Goal: Task Accomplishment & Management: Use online tool/utility

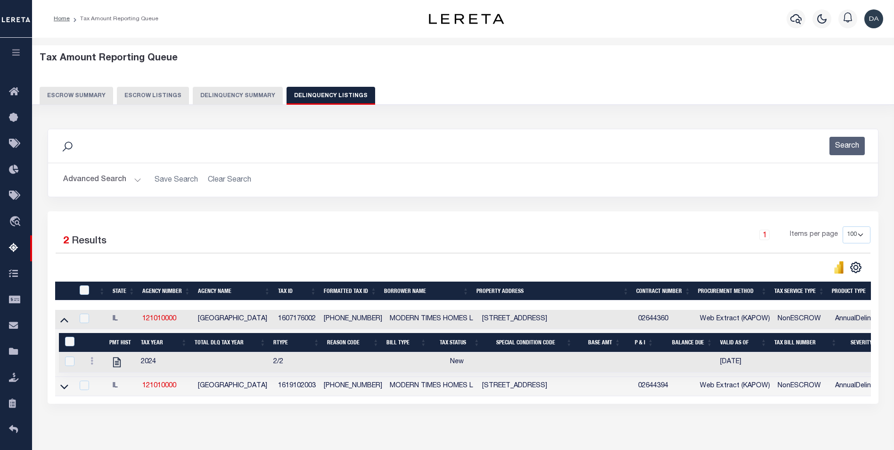
select select
select select "AnnualDelinquency"
click at [231, 87] on button "Delinquency Summary" at bounding box center [238, 96] width 90 height 18
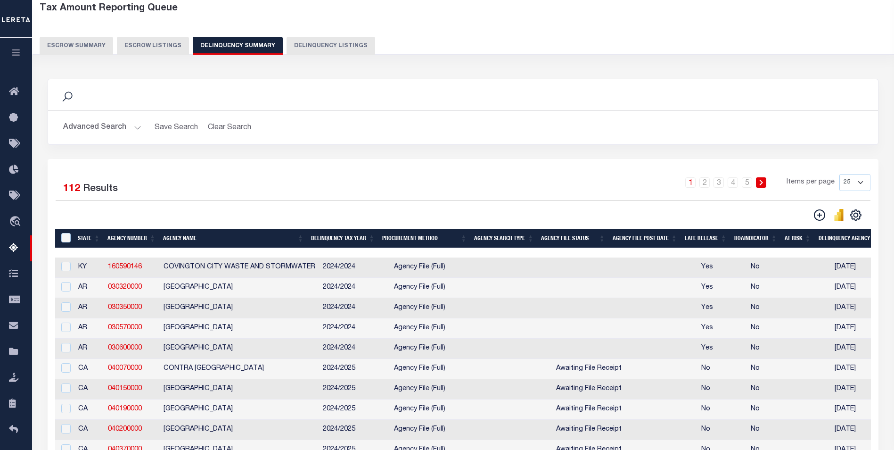
scroll to position [0, 548]
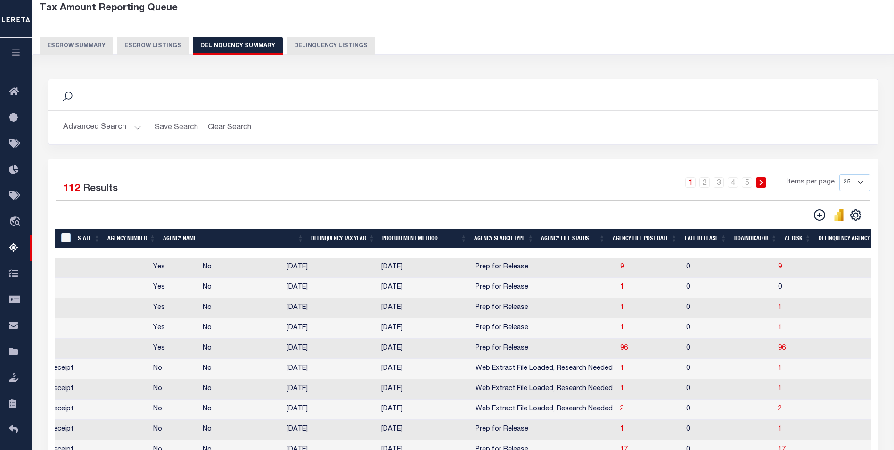
click at [84, 121] on button "Advanced Search" at bounding box center [102, 127] width 78 height 18
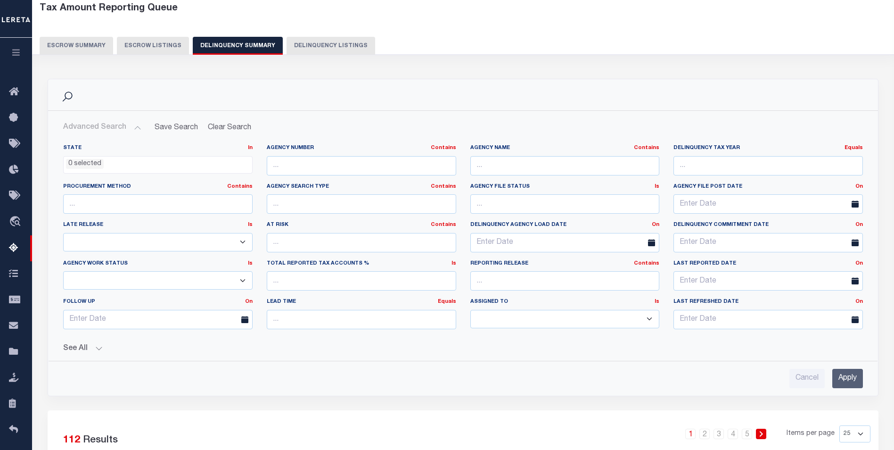
click at [94, 351] on button "See All" at bounding box center [463, 348] width 800 height 9
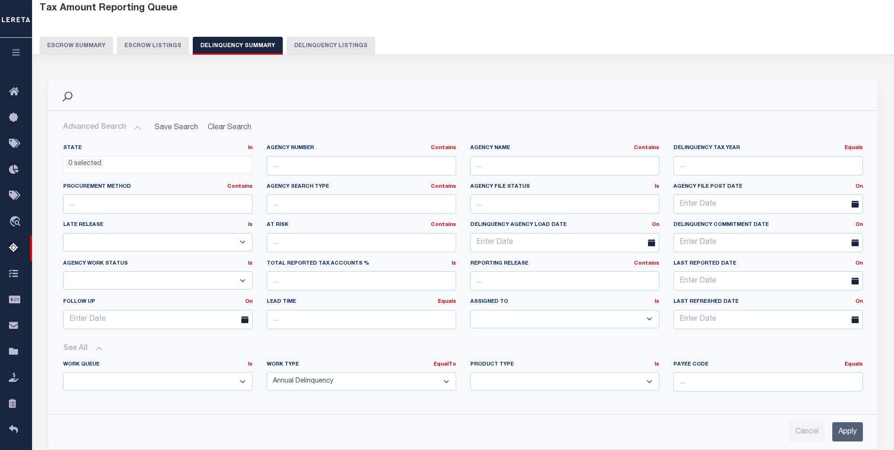
click at [726, 372] on div "Payee Code Equals Equals Is Not Equal To Is Greater Than Is Less Than" at bounding box center [769, 376] width 190 height 31
click at [702, 379] on input "number" at bounding box center [769, 381] width 190 height 19
paste input "7803021542"
type input "7803021542"
click at [848, 431] on input "Apply" at bounding box center [848, 431] width 31 height 19
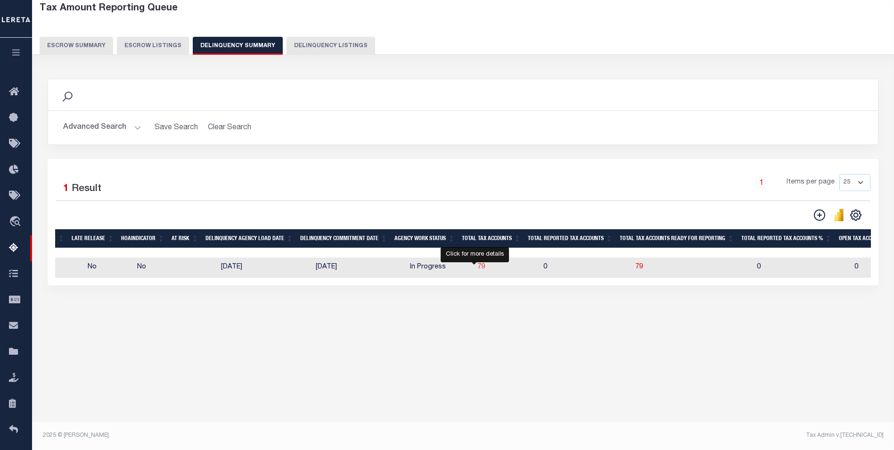
click at [478, 270] on span "79" at bounding box center [482, 267] width 8 height 7
select select "100"
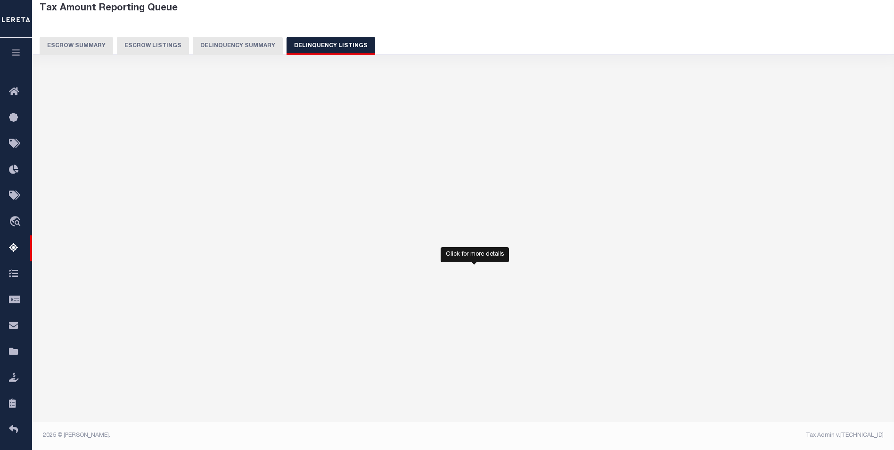
select select "100"
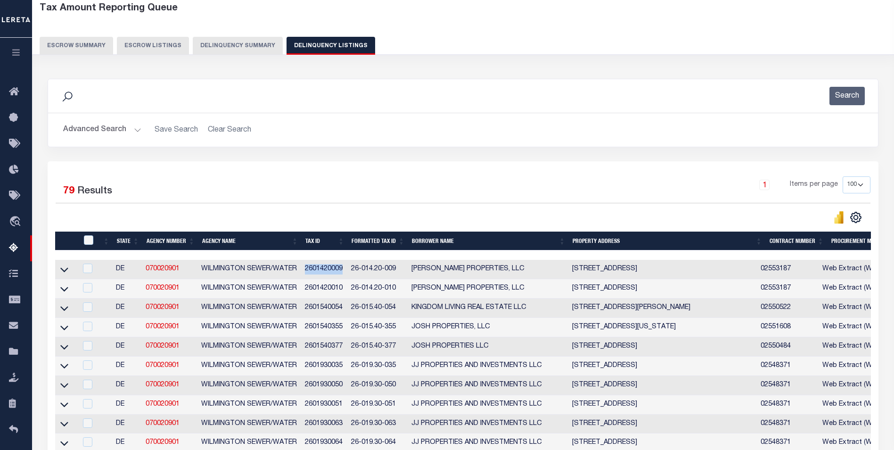
drag, startPoint x: 305, startPoint y: 274, endPoint x: 345, endPoint y: 273, distance: 40.6
click at [345, 273] on td "2601420009" at bounding box center [324, 269] width 46 height 19
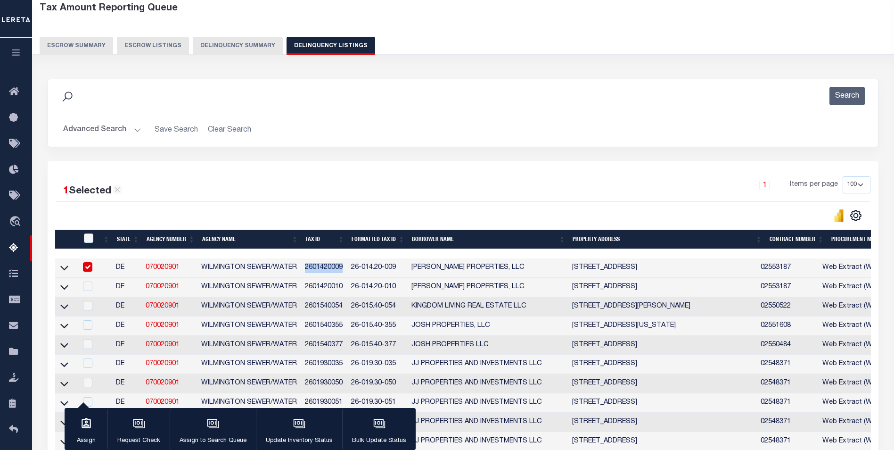
copy td "2601420009"
drag, startPoint x: 185, startPoint y: 265, endPoint x: 143, endPoint y: 267, distance: 42.0
click at [143, 267] on td "070020901" at bounding box center [170, 267] width 56 height 19
copy link "070020901"
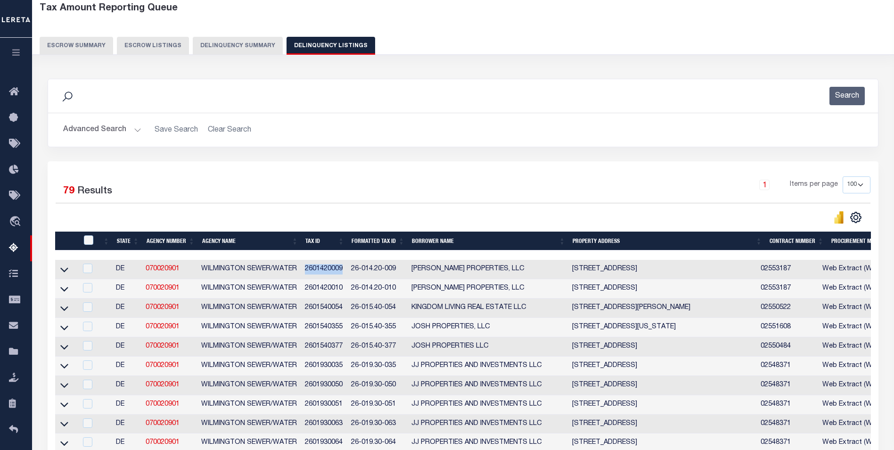
drag, startPoint x: 306, startPoint y: 273, endPoint x: 344, endPoint y: 275, distance: 38.7
click at [344, 275] on td "2601420009" at bounding box center [324, 269] width 46 height 19
checkbox input "true"
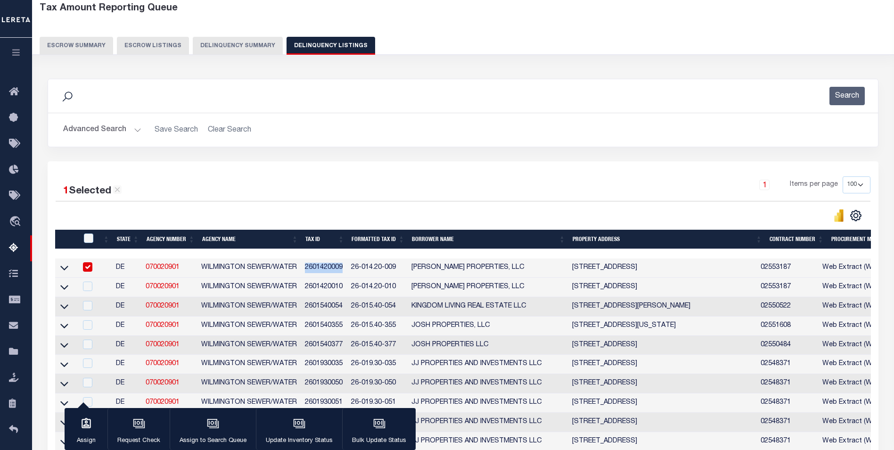
copy td "2601420009"
drag, startPoint x: 66, startPoint y: 269, endPoint x: 57, endPoint y: 263, distance: 10.9
click at [66, 269] on icon at bounding box center [64, 268] width 8 height 10
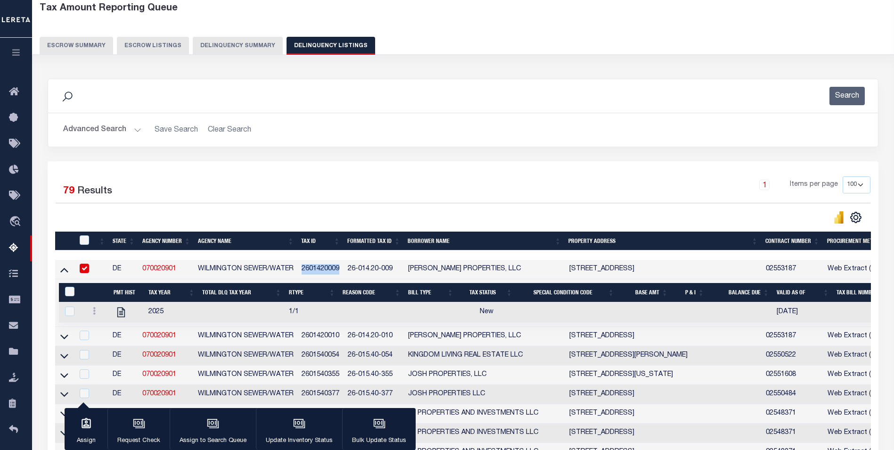
copy td "2601420009"
click at [228, 43] on button "Delinquency Summary" at bounding box center [238, 46] width 90 height 18
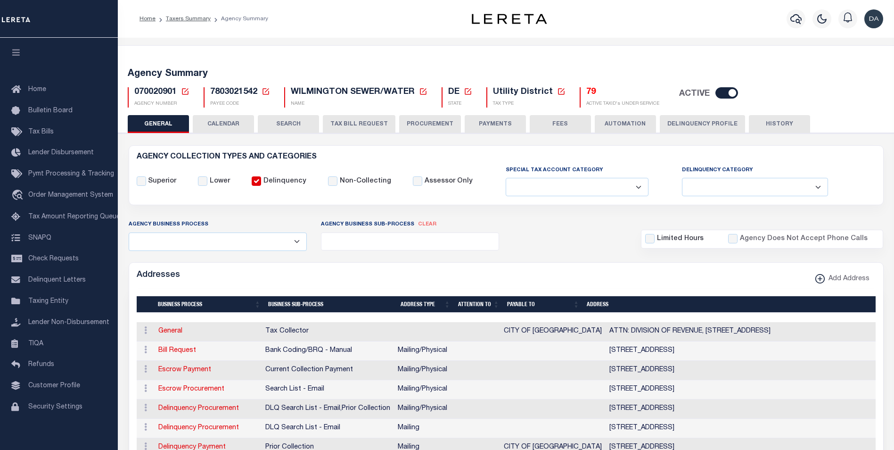
select select
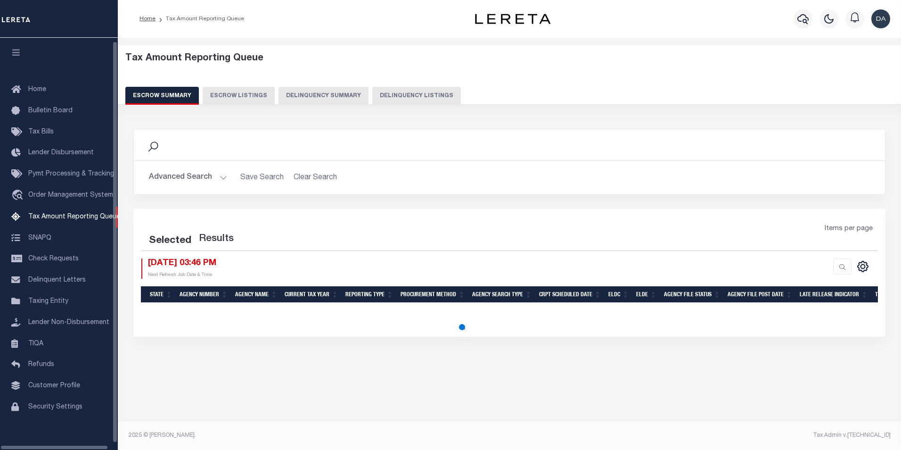
scroll to position [9, 0]
click at [334, 91] on button "Delinquency Summary" at bounding box center [324, 96] width 90 height 18
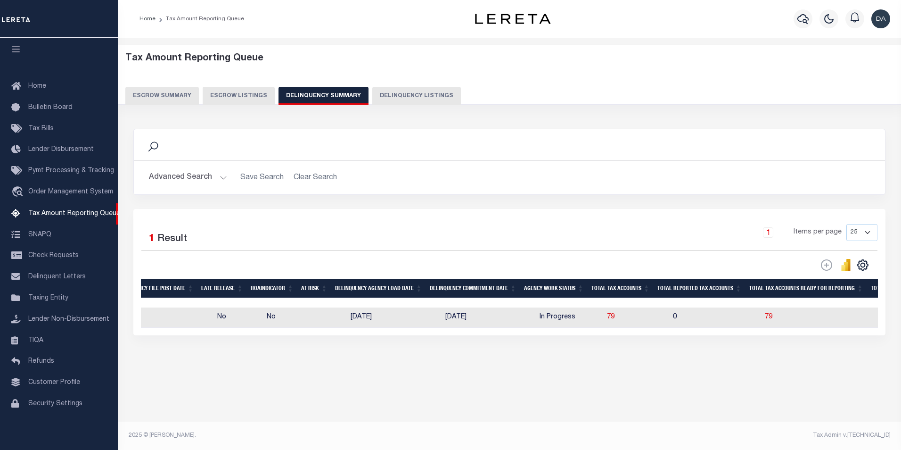
scroll to position [0, 0]
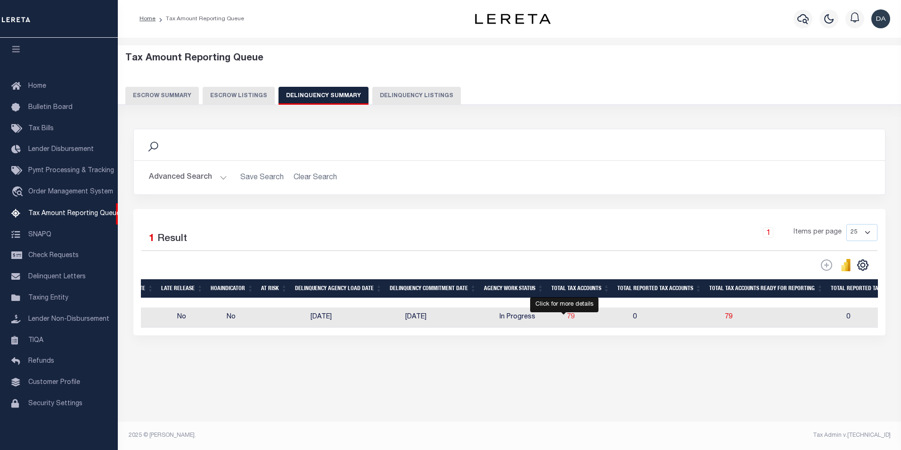
click at [568, 316] on span "79" at bounding box center [571, 317] width 8 height 7
select select "100"
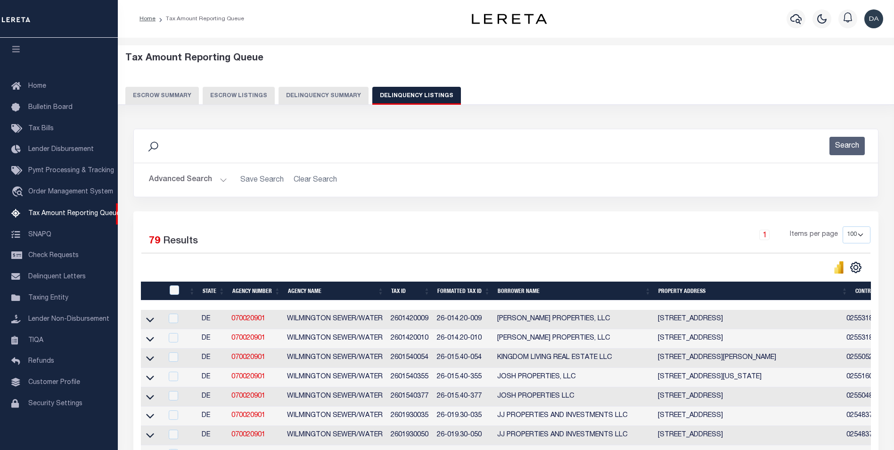
click at [155, 318] on link at bounding box center [150, 318] width 11 height 7
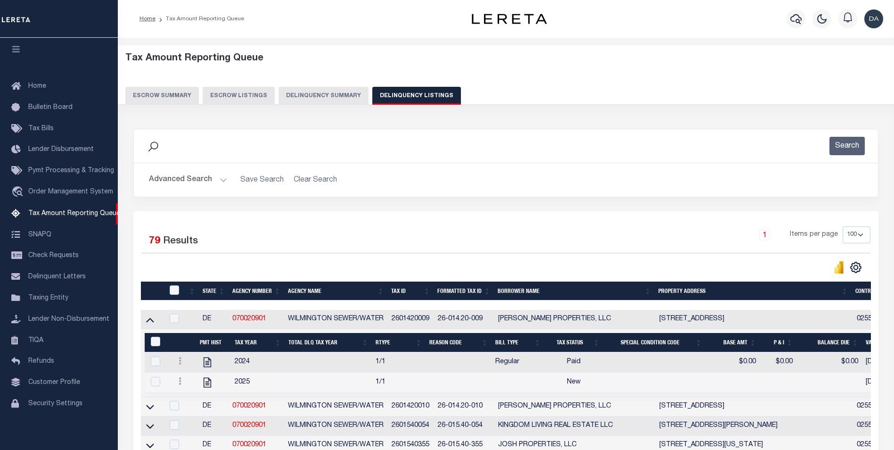
click at [163, 155] on div "Search" at bounding box center [505, 146] width 729 height 18
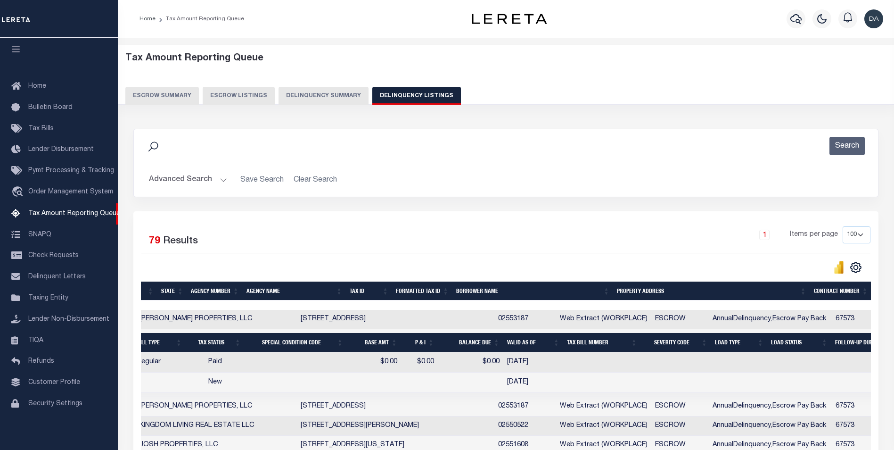
scroll to position [0, 925]
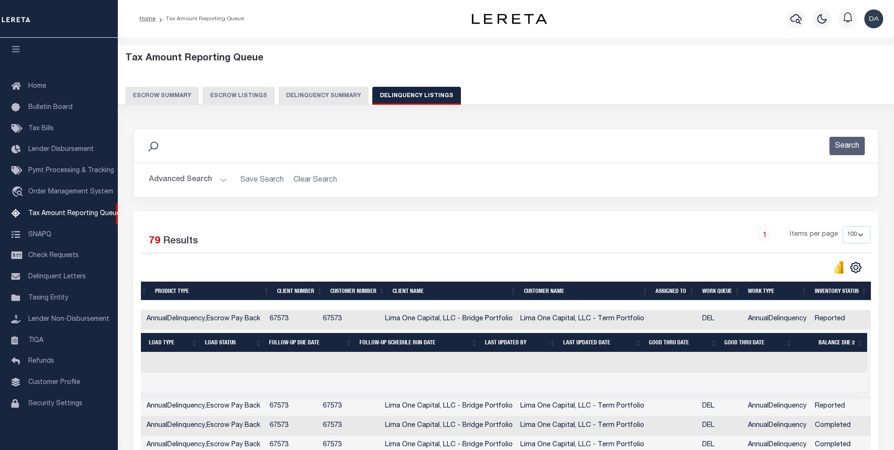
drag, startPoint x: 334, startPoint y: 345, endPoint x: 493, endPoint y: 345, distance: 158.9
drag, startPoint x: 389, startPoint y: 380, endPoint x: 585, endPoint y: 377, distance: 195.7
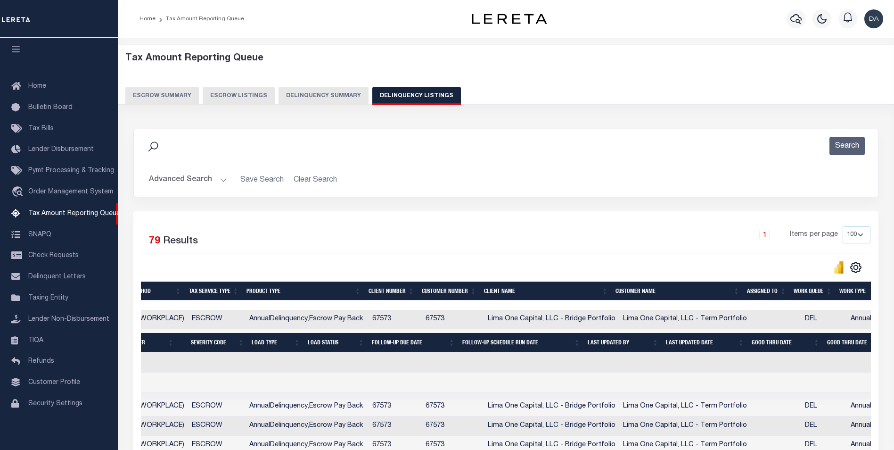
drag, startPoint x: 620, startPoint y: 381, endPoint x: 496, endPoint y: 381, distance: 124.0
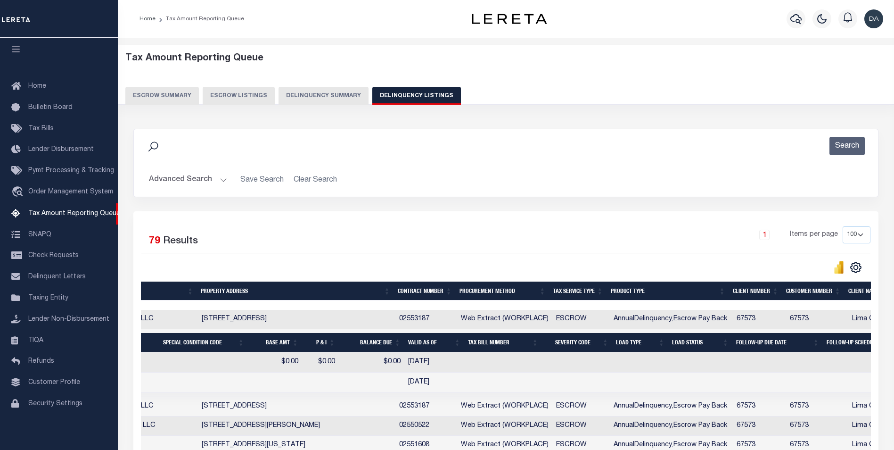
scroll to position [0, 925]
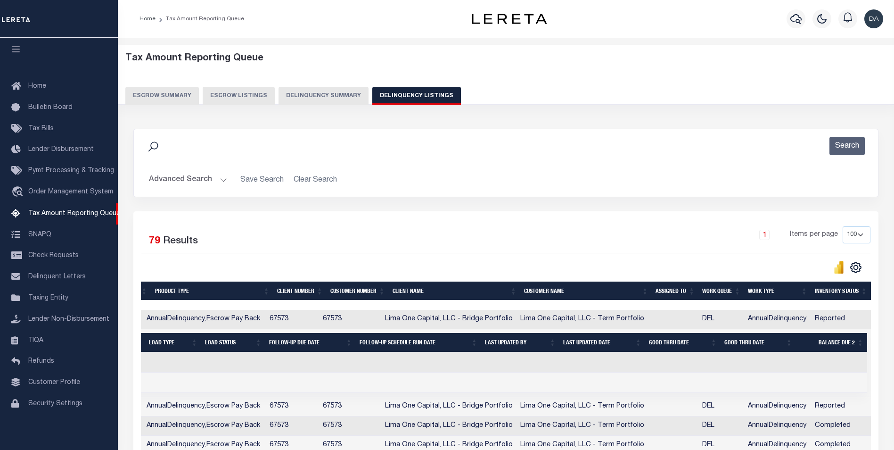
drag, startPoint x: 574, startPoint y: 381, endPoint x: 666, endPoint y: 378, distance: 92.0
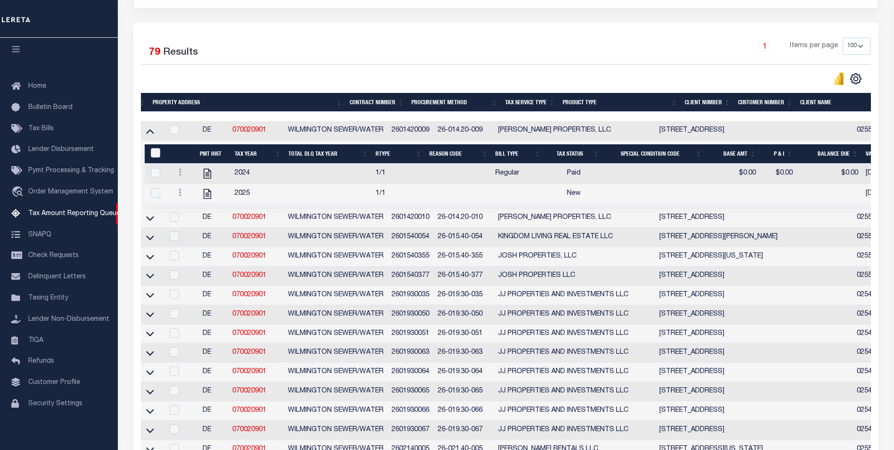
scroll to position [0, 0]
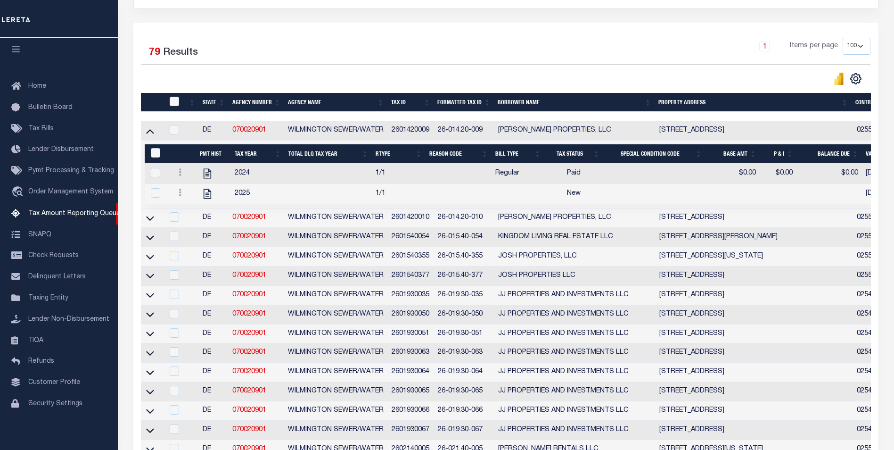
drag, startPoint x: 567, startPoint y: 255, endPoint x: 303, endPoint y: 265, distance: 264.7
click at [153, 223] on icon at bounding box center [150, 218] width 8 height 10
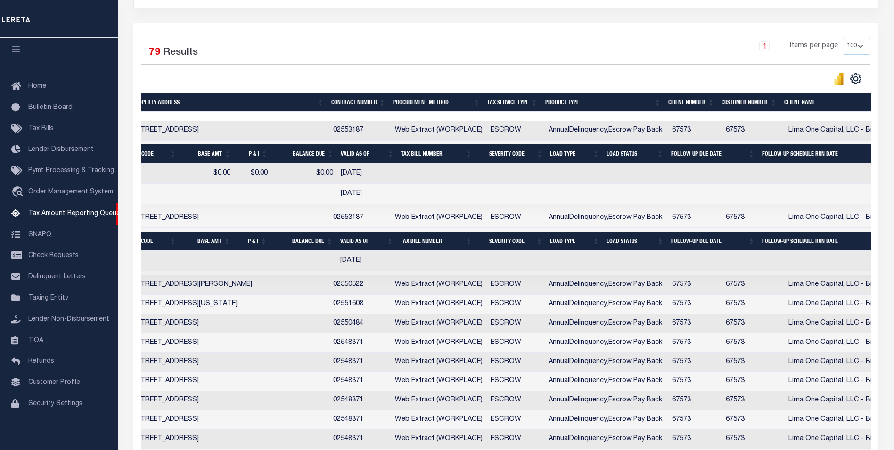
scroll to position [0, 935]
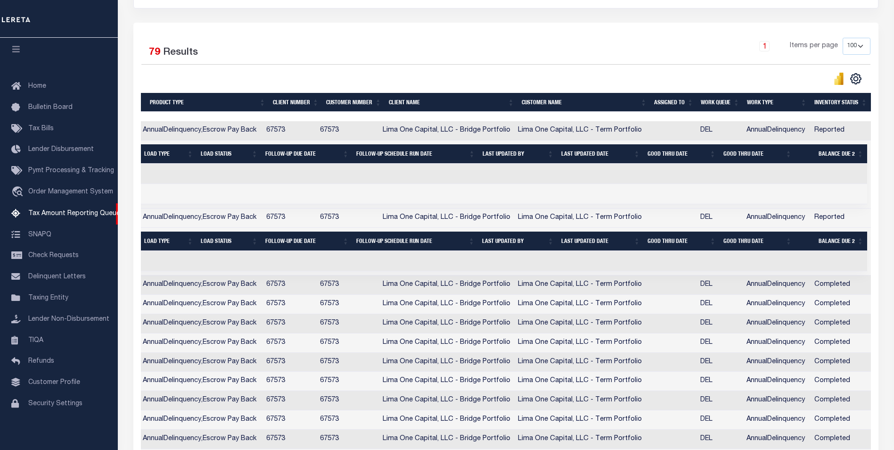
drag, startPoint x: 508, startPoint y: 224, endPoint x: 655, endPoint y: 205, distance: 148.8
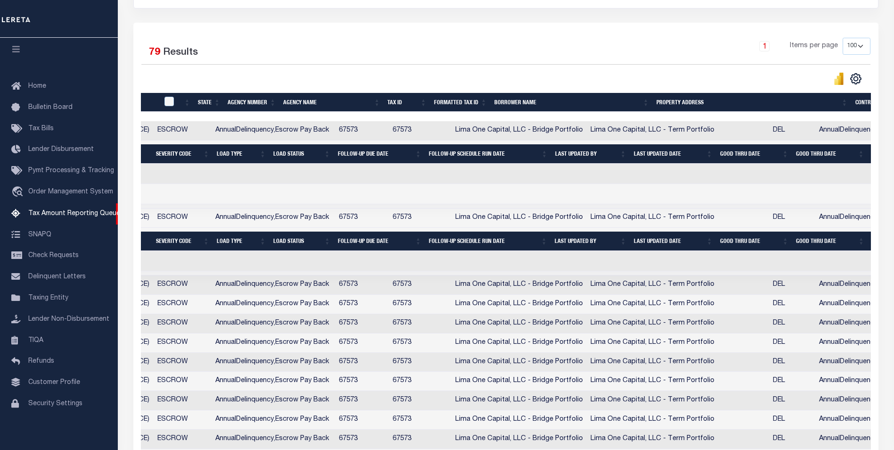
scroll to position [0, 0]
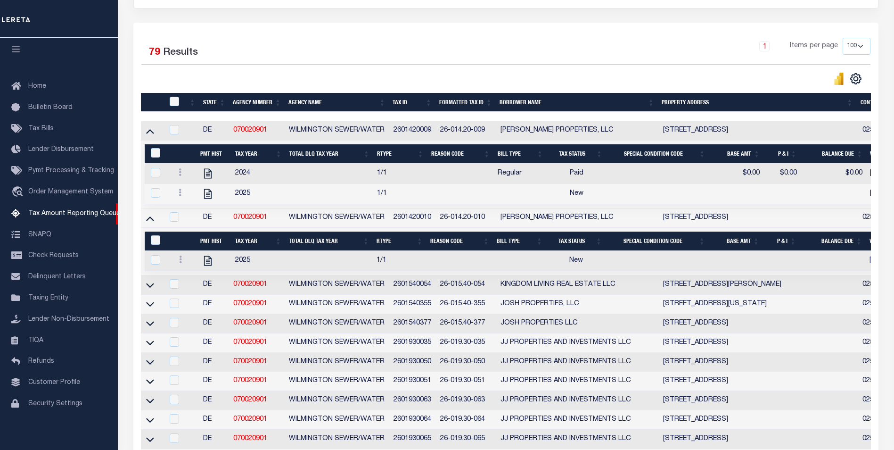
drag, startPoint x: 621, startPoint y: 205, endPoint x: 412, endPoint y: 198, distance: 209.0
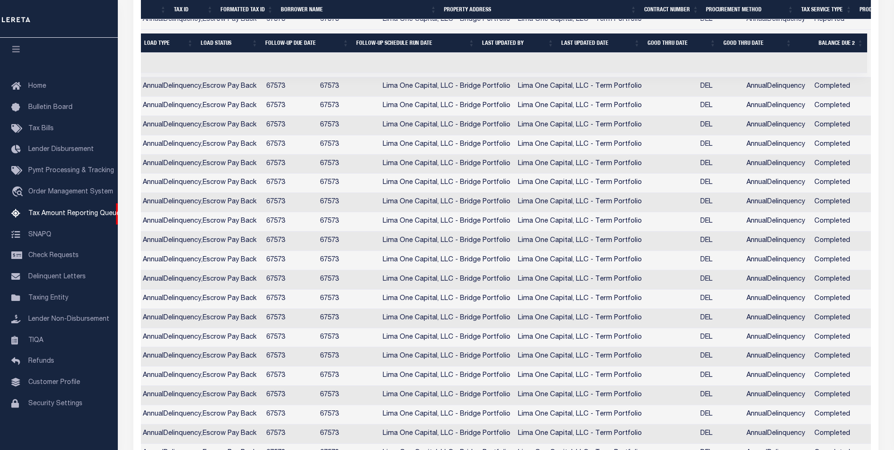
scroll to position [0, 935]
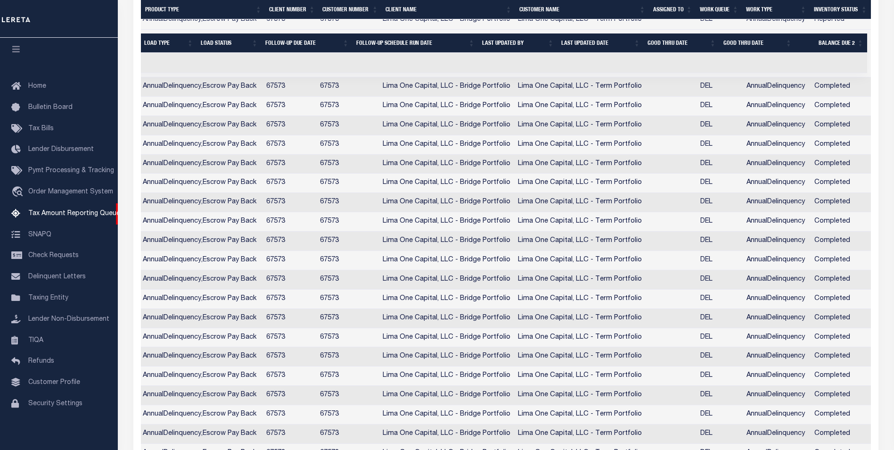
drag, startPoint x: 443, startPoint y: 314, endPoint x: 673, endPoint y: 293, distance: 231.1
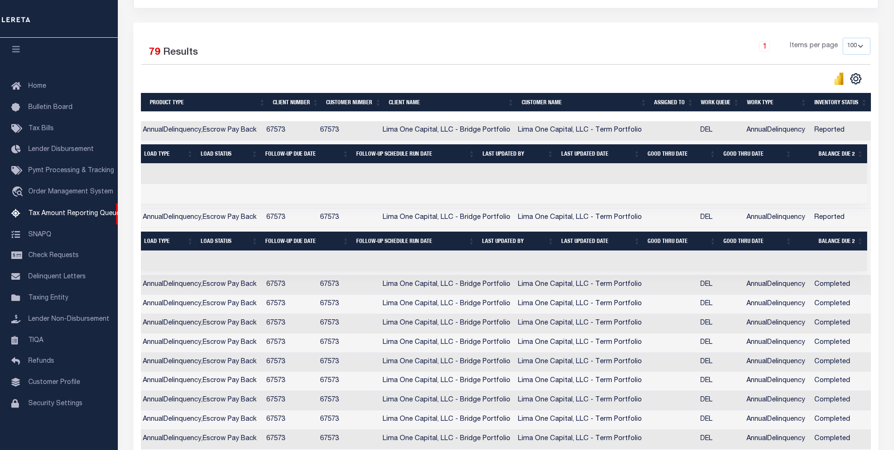
scroll to position [47, 0]
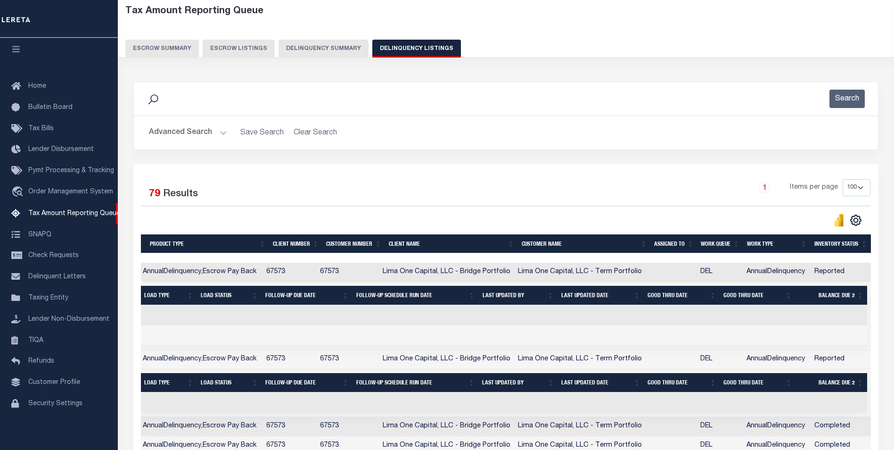
click at [330, 49] on button "Delinquency Summary" at bounding box center [324, 49] width 90 height 18
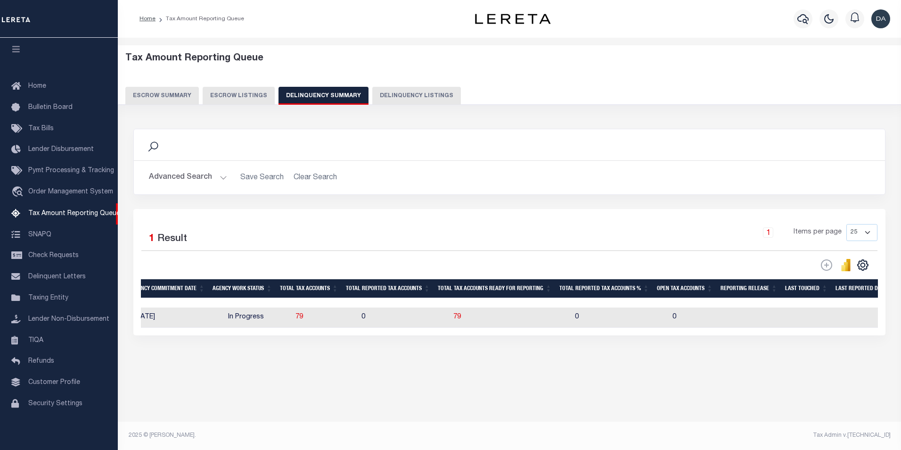
scroll to position [0, 1000]
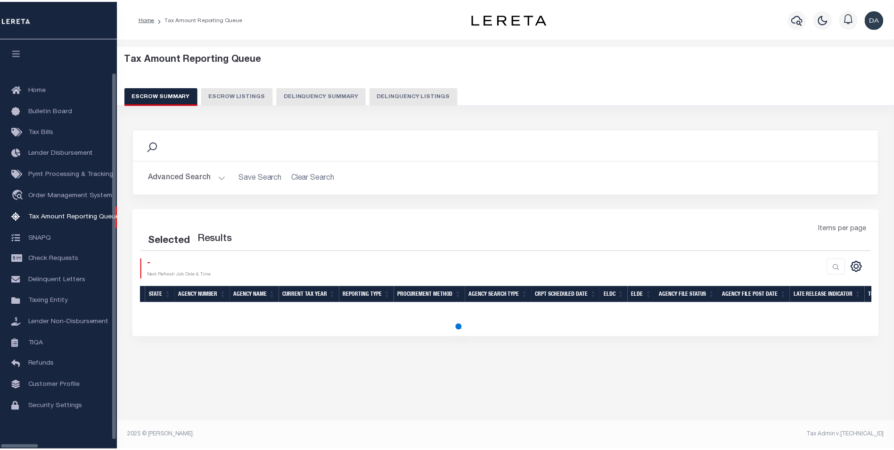
scroll to position [2, 0]
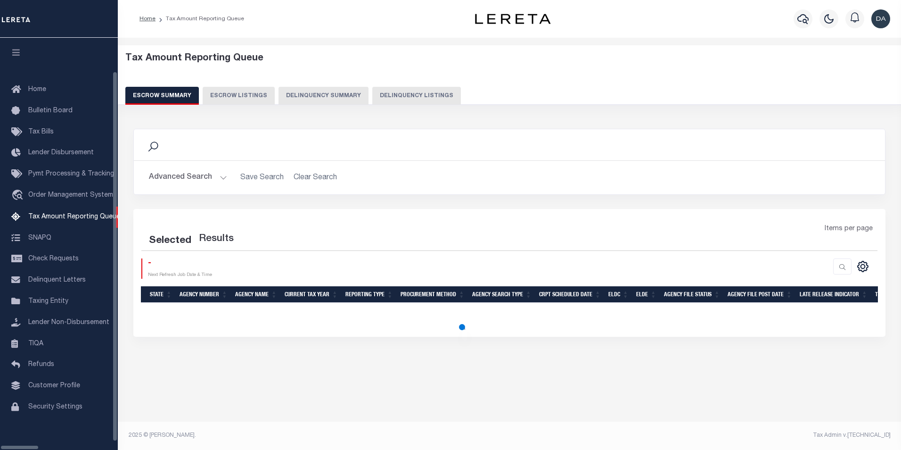
select select "100"
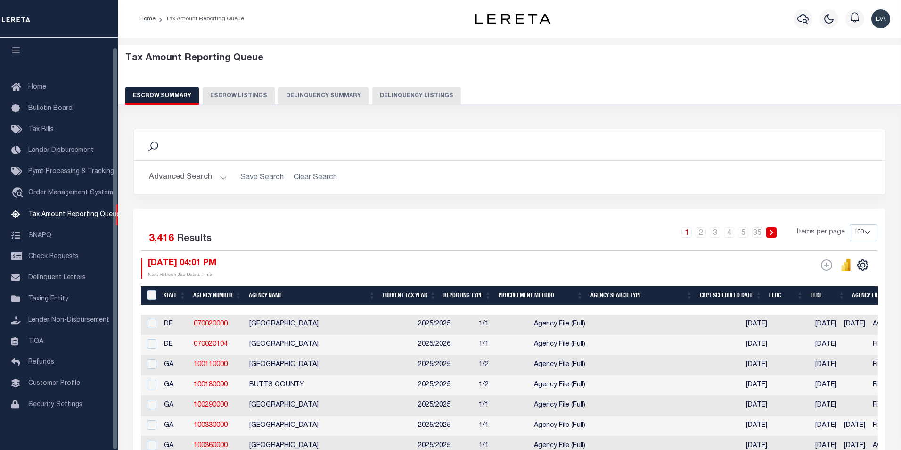
scroll to position [9, 0]
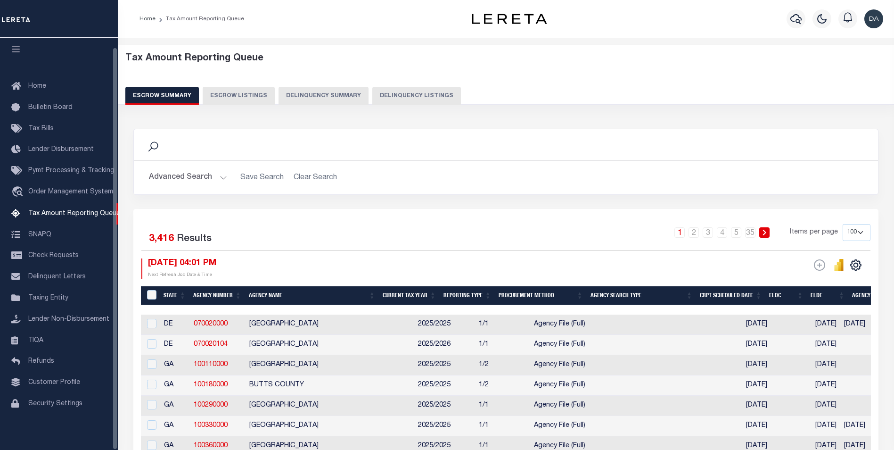
drag, startPoint x: 316, startPoint y: 99, endPoint x: 323, endPoint y: 107, distance: 10.0
click at [316, 99] on button "Delinquency Summary" at bounding box center [324, 96] width 90 height 18
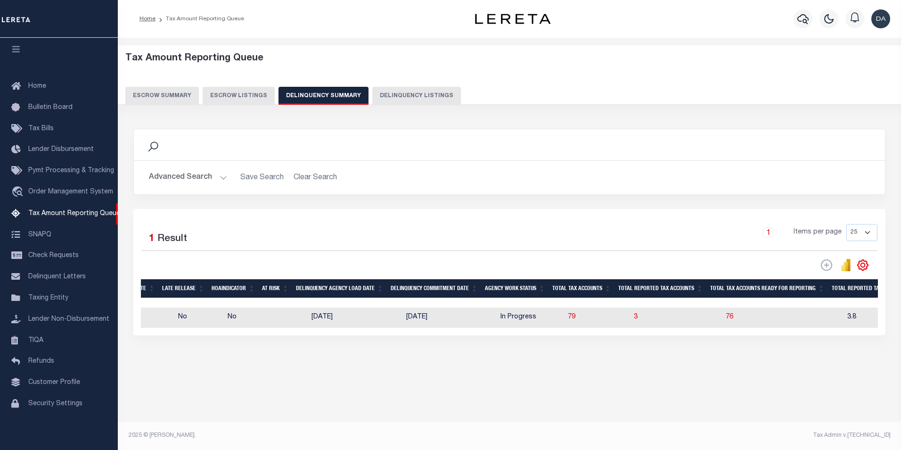
scroll to position [0, 0]
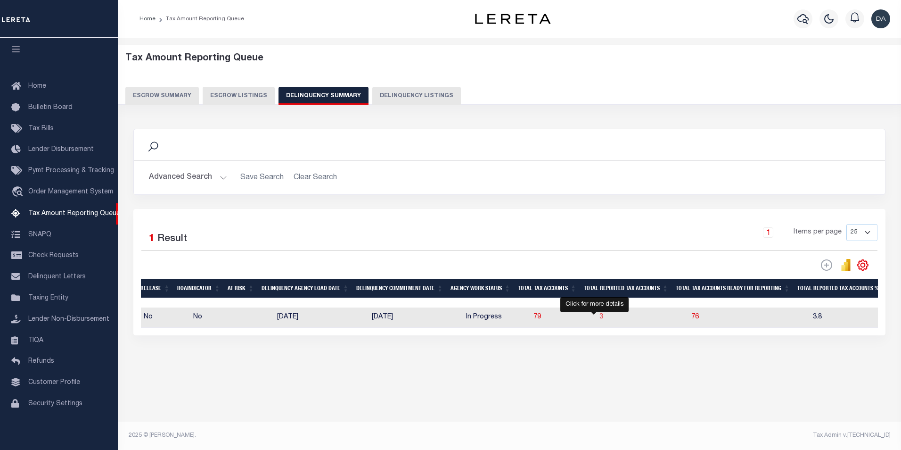
click at [600, 319] on span "3" at bounding box center [602, 317] width 4 height 7
select select "100"
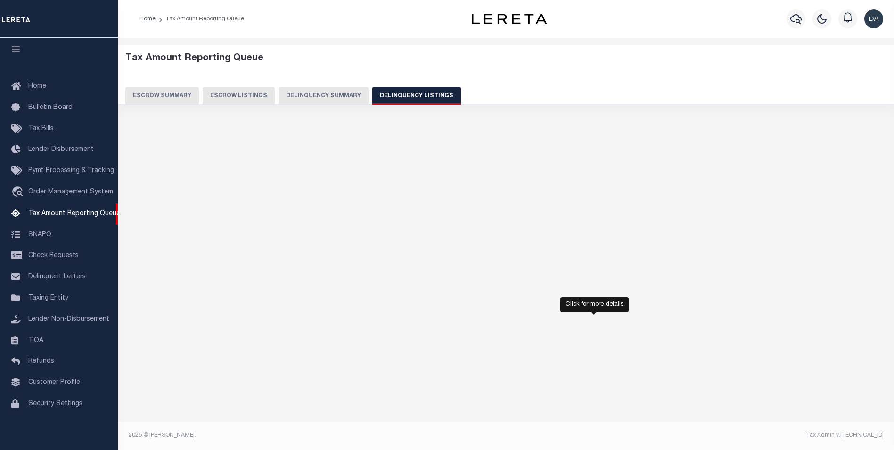
select select "100"
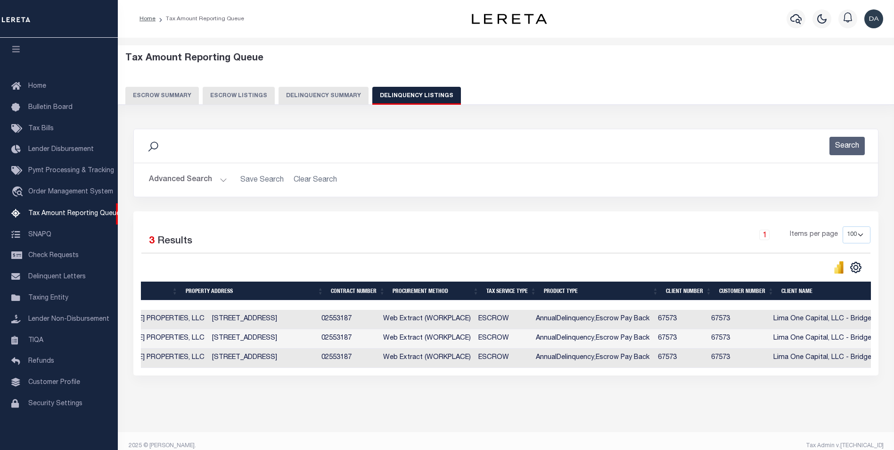
scroll to position [0, 542]
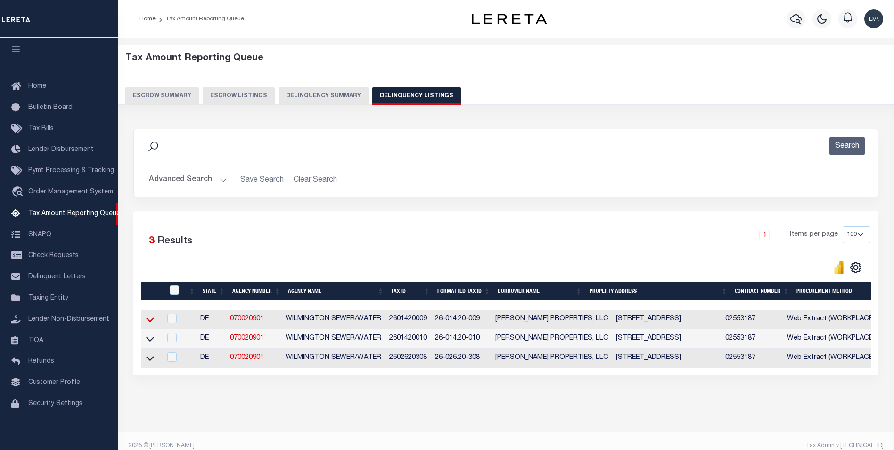
click at [150, 320] on icon at bounding box center [150, 319] width 8 height 10
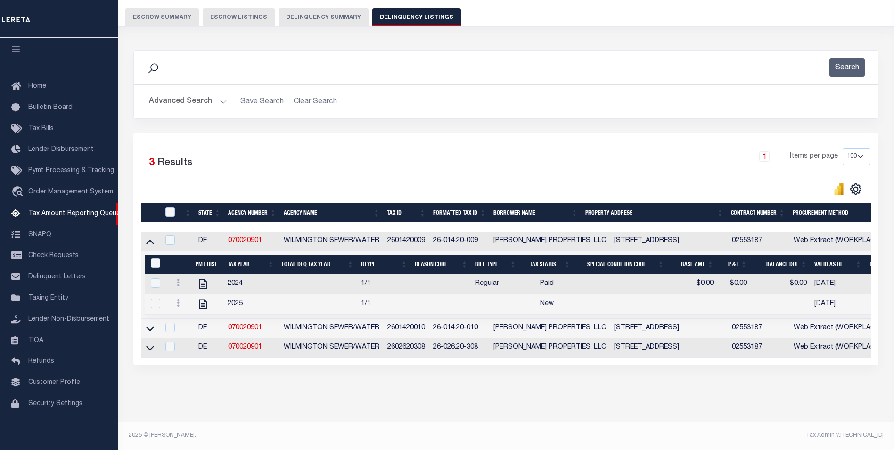
click at [304, 10] on button "Delinquency Summary" at bounding box center [324, 17] width 90 height 18
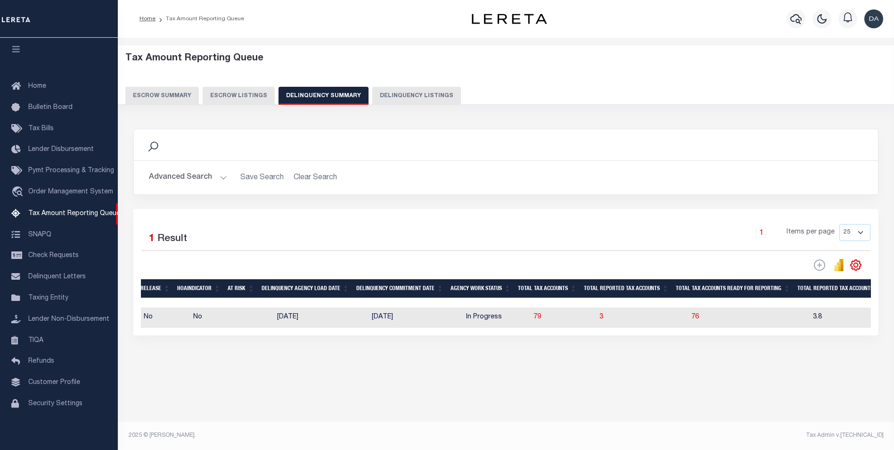
scroll to position [0, 0]
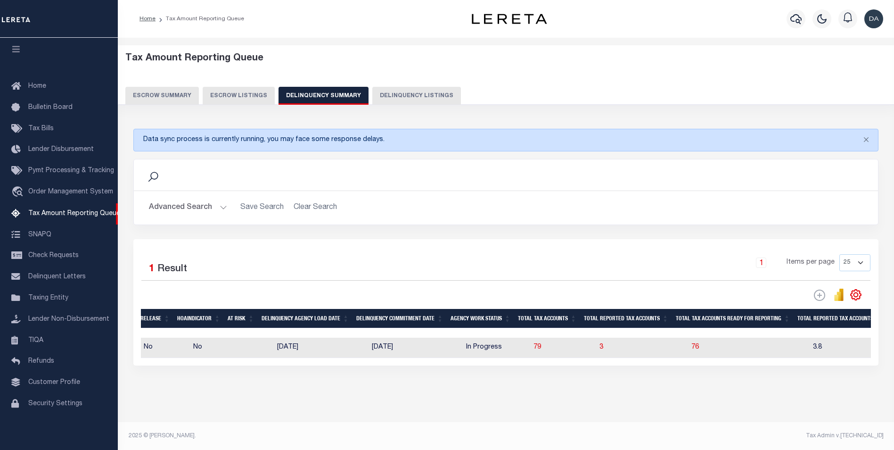
click at [185, 206] on button "Advanced Search" at bounding box center [188, 207] width 78 height 18
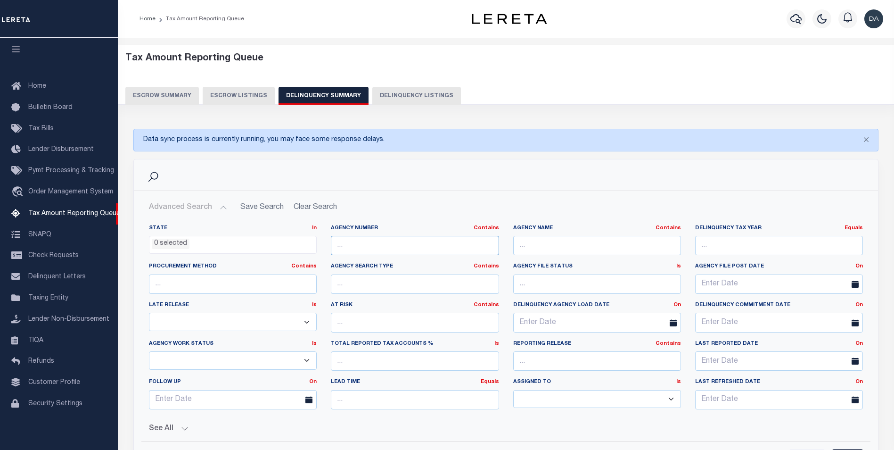
click at [384, 246] on input "text" at bounding box center [415, 245] width 168 height 19
paste input "250150000"
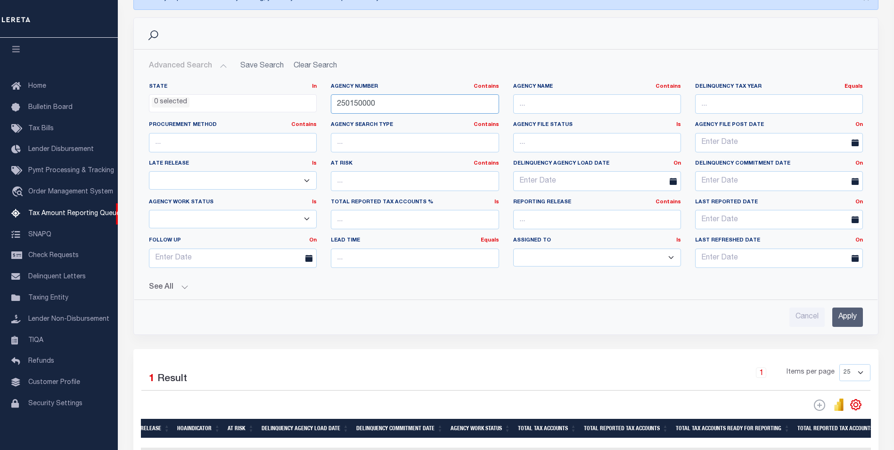
type input "250150000"
click at [847, 317] on input "Apply" at bounding box center [848, 316] width 31 height 19
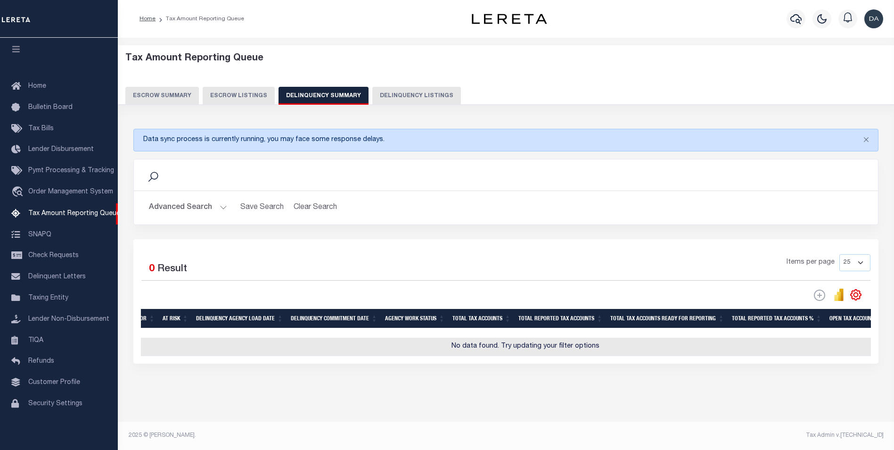
scroll to position [6, 0]
click at [869, 138] on button "Close" at bounding box center [867, 139] width 24 height 21
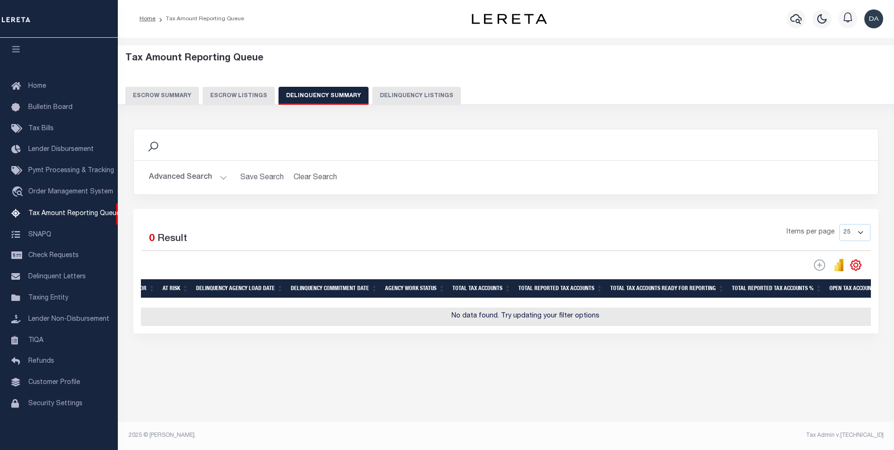
scroll to position [0, 0]
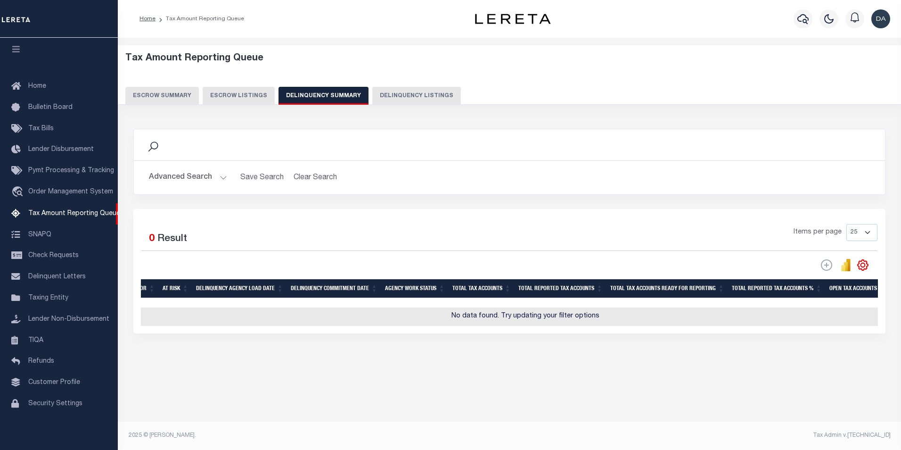
click at [202, 179] on button "Advanced Search" at bounding box center [188, 177] width 78 height 18
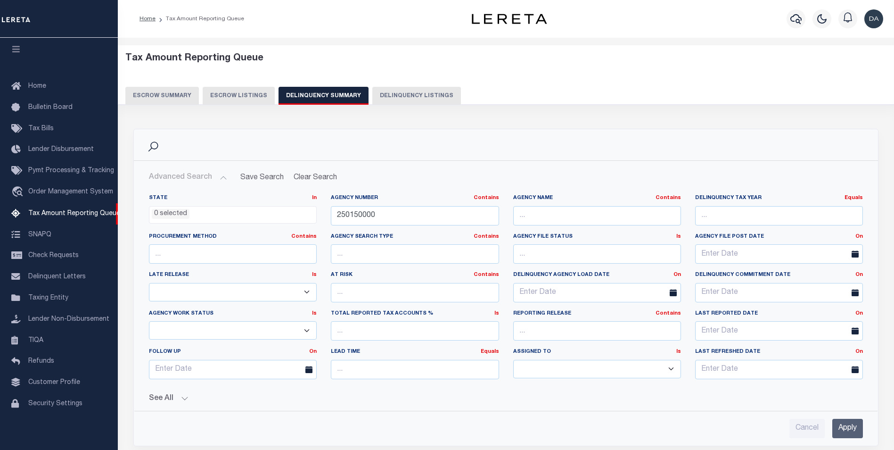
click at [838, 420] on input "Apply" at bounding box center [848, 428] width 31 height 19
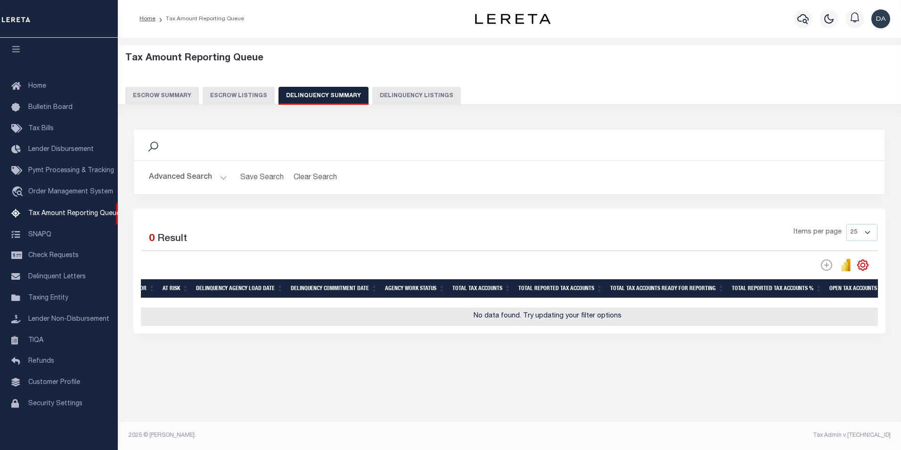
click at [143, 168] on h2 "Advanced Search Save Search Clear Search SummaryGridWrapper_dynamictable_____De…" at bounding box center [509, 177] width 736 height 18
click at [164, 170] on button "Advanced Search" at bounding box center [188, 177] width 78 height 18
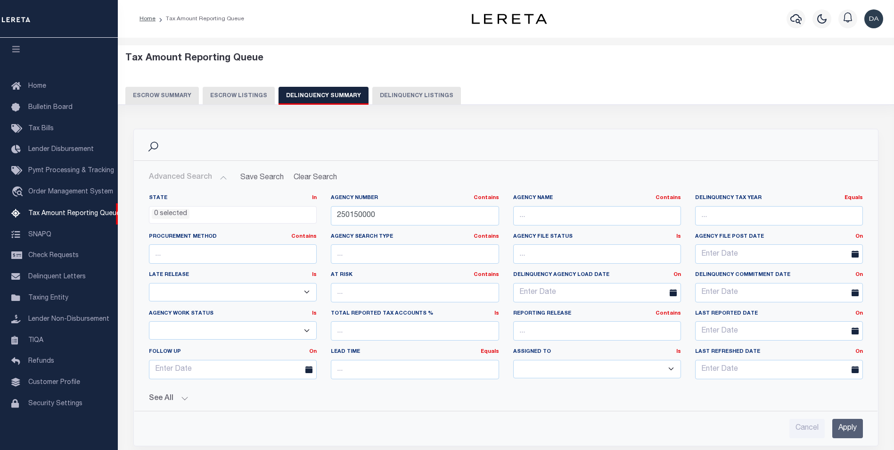
click at [169, 400] on button "See All" at bounding box center [506, 398] width 714 height 9
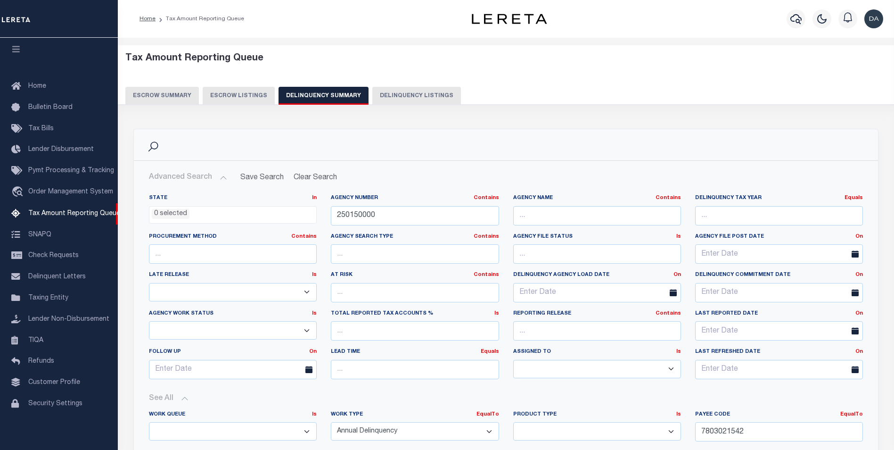
scroll to position [236, 0]
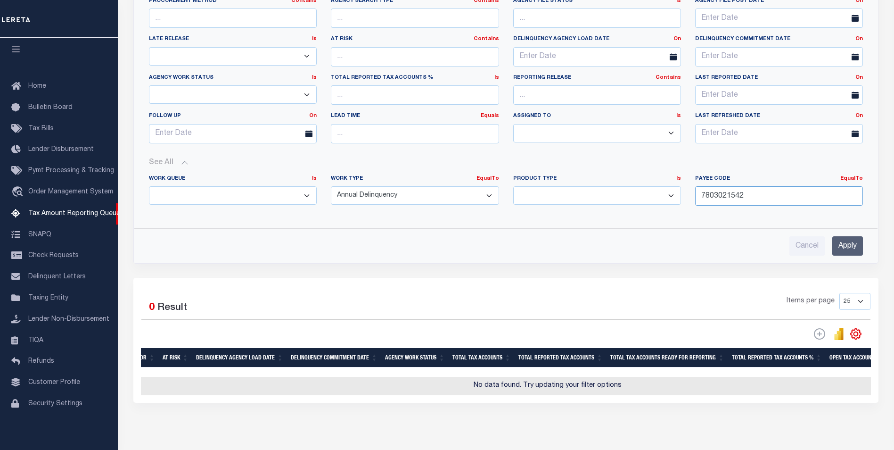
click at [732, 191] on input "7803021542" at bounding box center [779, 195] width 168 height 19
click at [853, 251] on input "Apply" at bounding box center [848, 245] width 31 height 19
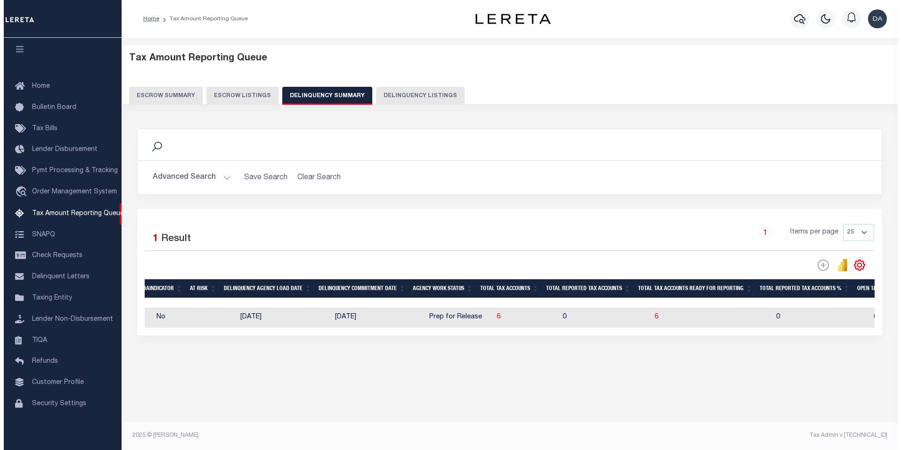
scroll to position [0, 0]
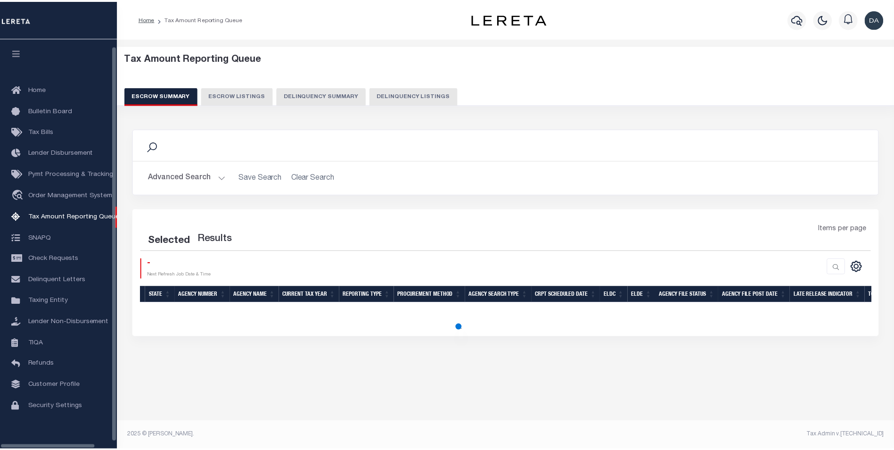
scroll to position [9, 0]
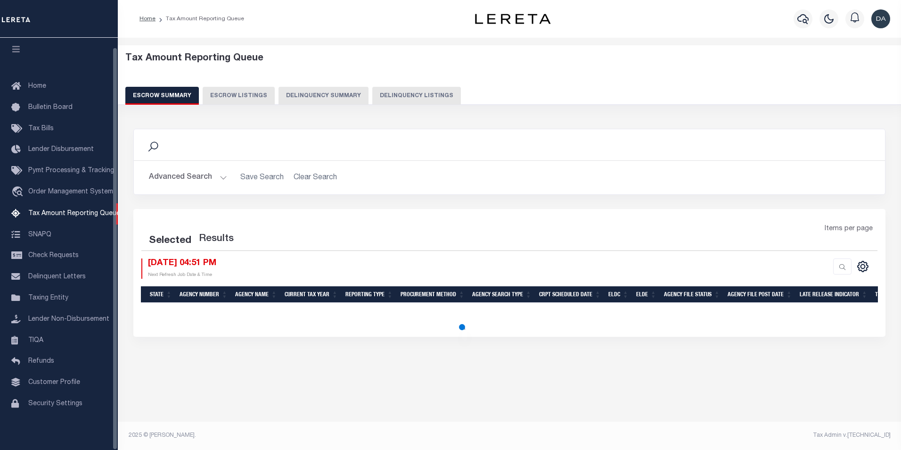
click at [332, 97] on button "Delinquency Summary" at bounding box center [324, 96] width 90 height 18
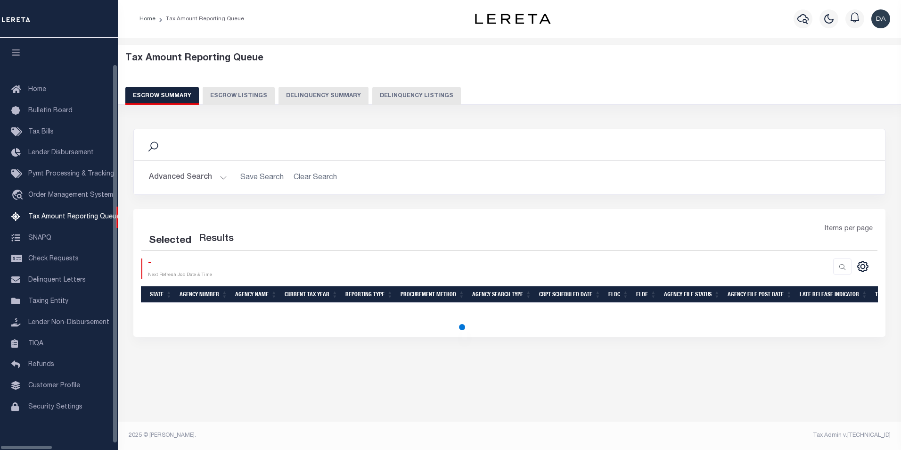
select select "100"
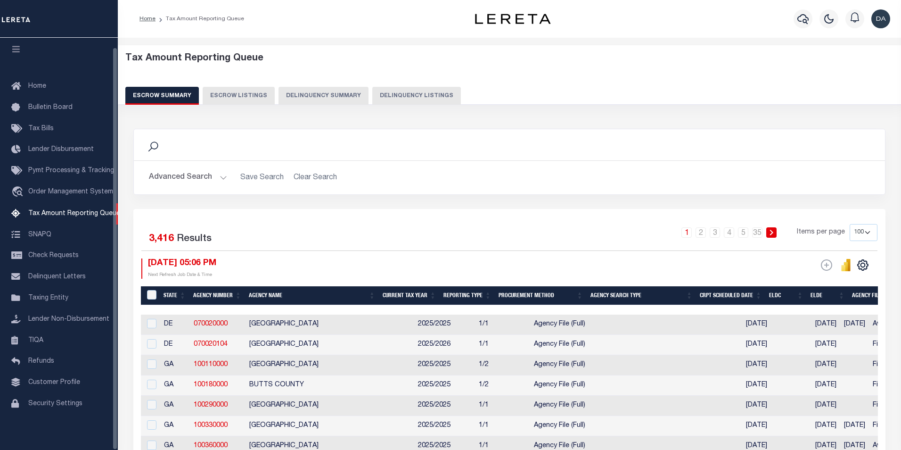
scroll to position [9, 0]
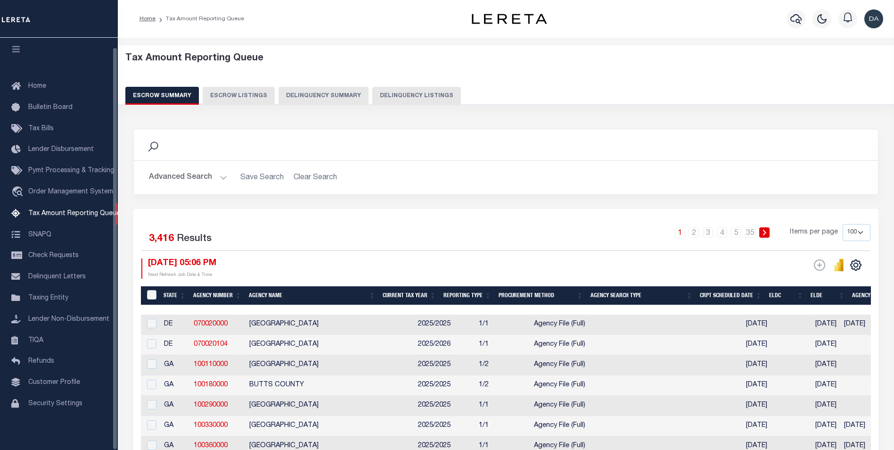
drag, startPoint x: 328, startPoint y: 99, endPoint x: 328, endPoint y: 115, distance: 15.6
click at [328, 99] on button "Delinquency Summary" at bounding box center [324, 96] width 90 height 18
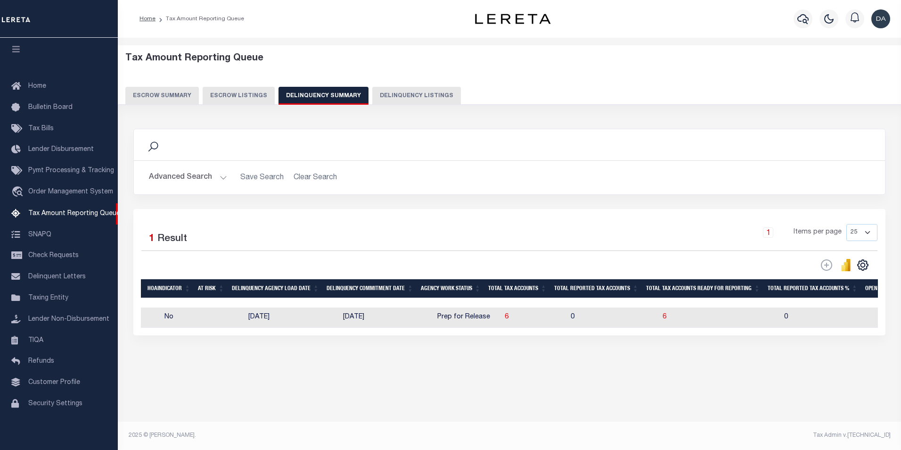
scroll to position [0, 0]
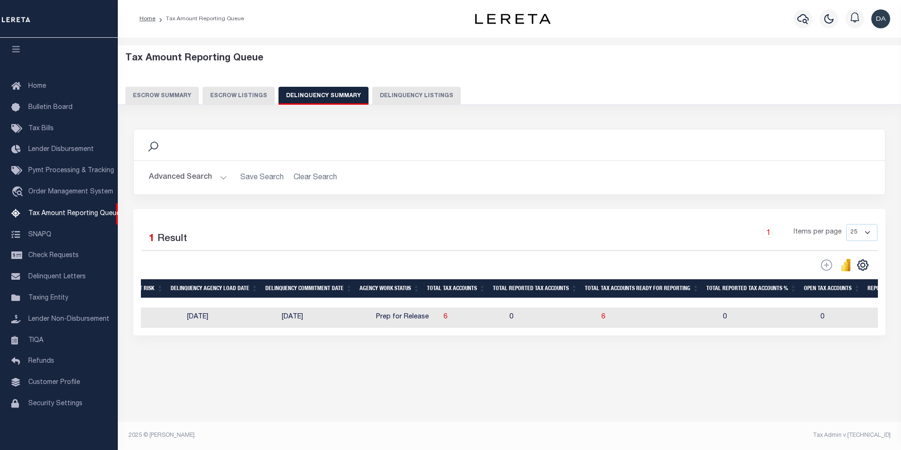
click at [538, 319] on td "0" at bounding box center [552, 317] width 92 height 20
checkbox input "true"
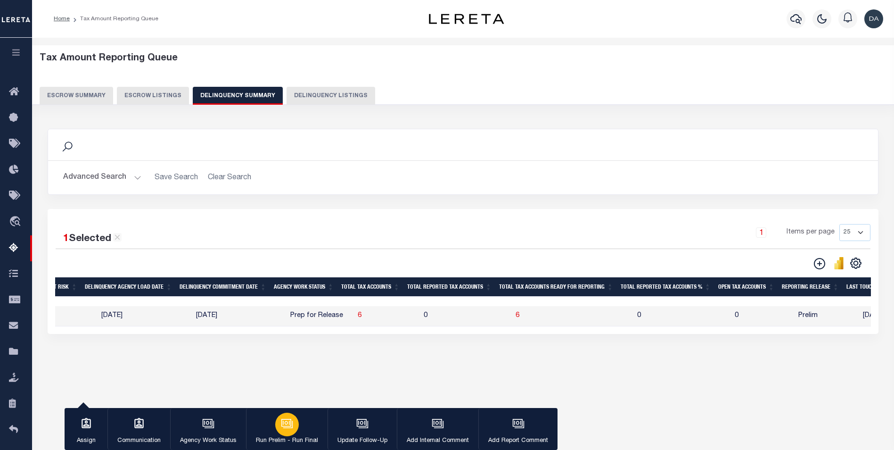
click at [296, 435] on button "Run Prelim - Run Final" at bounding box center [287, 429] width 82 height 42
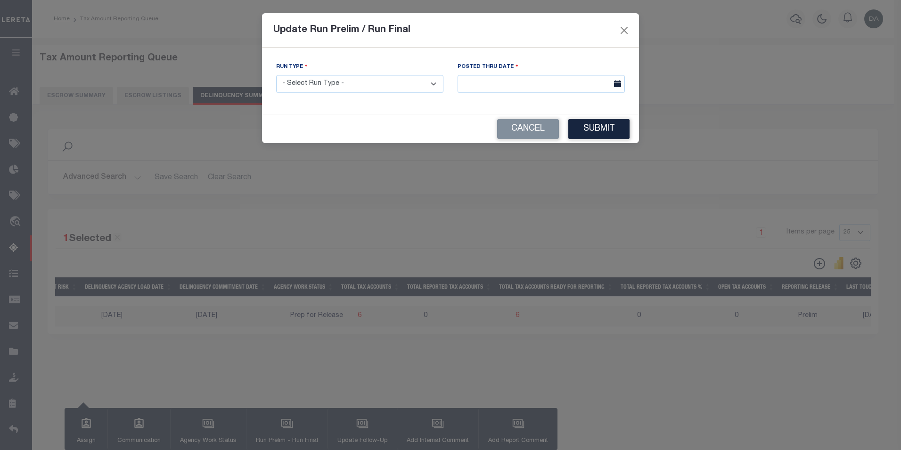
drag, startPoint x: 311, startPoint y: 84, endPoint x: 317, endPoint y: 90, distance: 8.3
click at [311, 84] on select "- Select Run Type - Prelim Run Final Run" at bounding box center [359, 84] width 167 height 18
select select "P"
click at [276, 75] on select "- Select Run Type - Prelim Run Final Run" at bounding box center [359, 84] width 167 height 18
click at [486, 80] on input "text" at bounding box center [541, 84] width 167 height 18
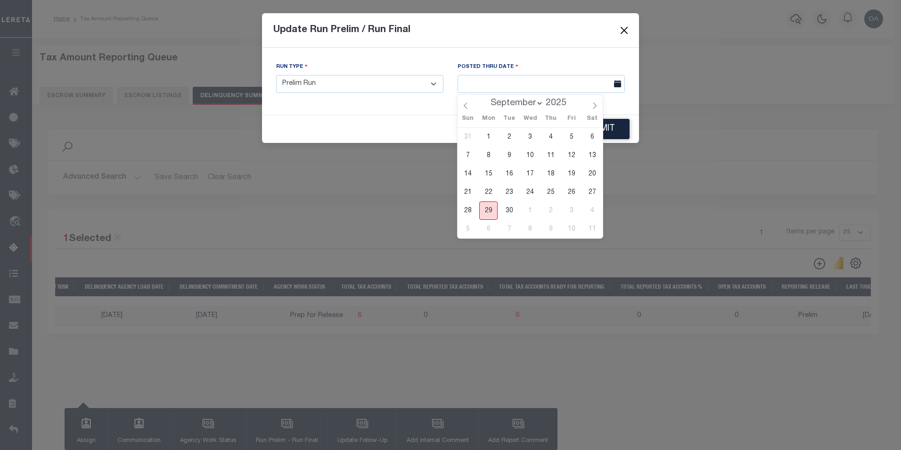
click at [487, 208] on span "29" at bounding box center [488, 210] width 18 height 18
type input "[DATE]"
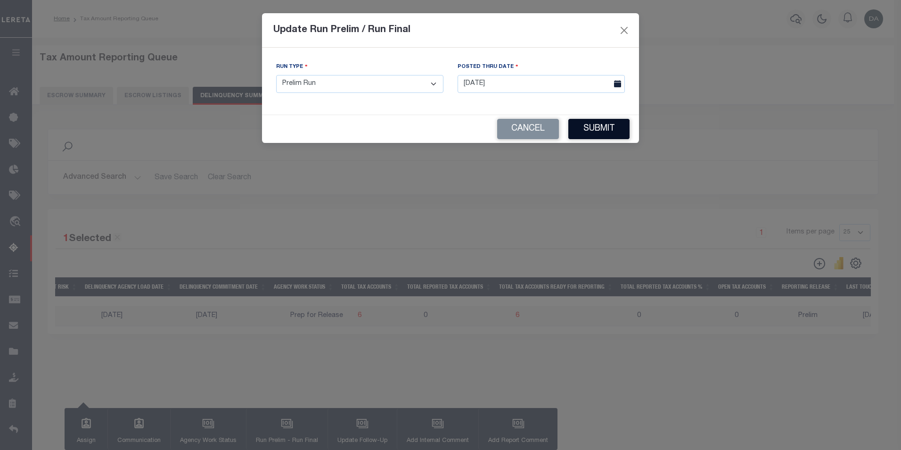
click at [594, 126] on button "Submit" at bounding box center [599, 129] width 61 height 20
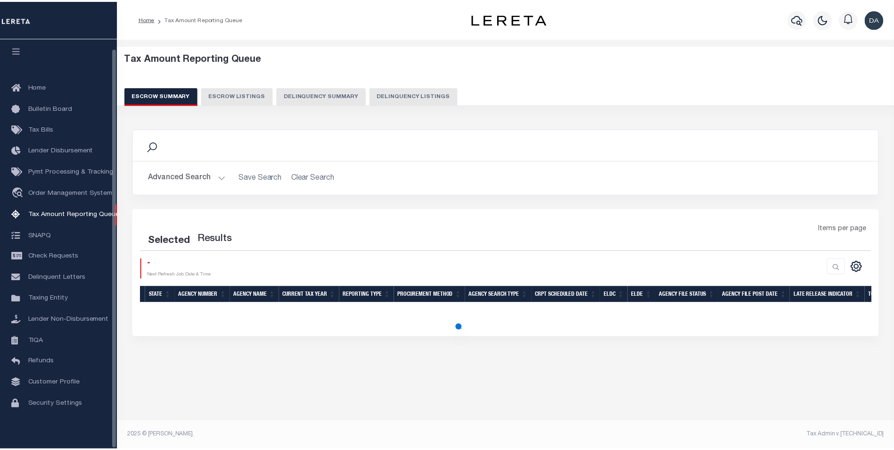
scroll to position [9, 0]
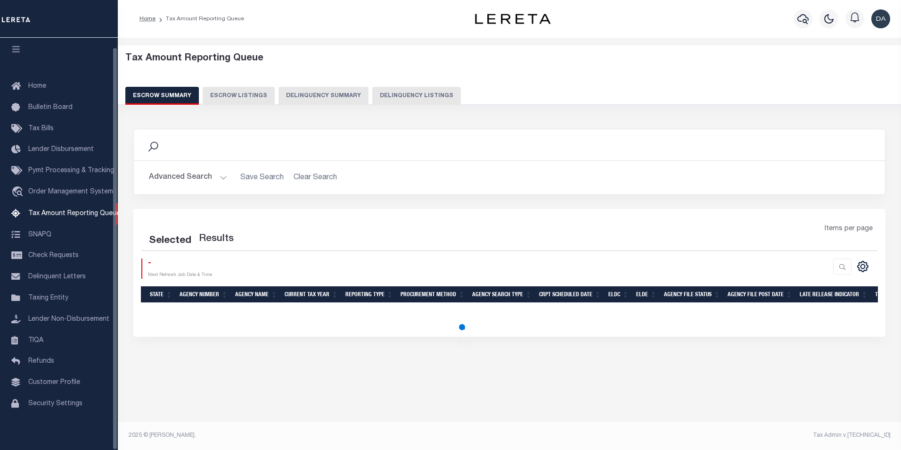
click at [319, 94] on button "Delinquency Summary" at bounding box center [324, 96] width 90 height 18
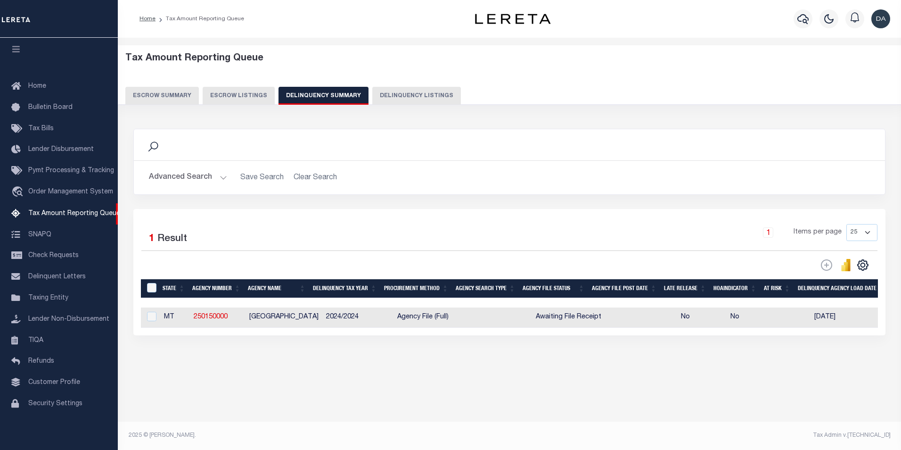
click at [341, 322] on td "2024/2024" at bounding box center [357, 317] width 71 height 20
checkbox input "true"
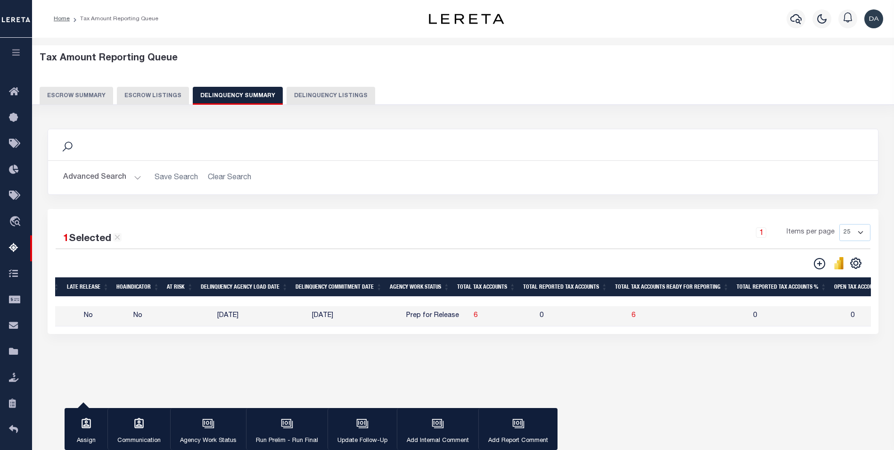
scroll to position [0, 575]
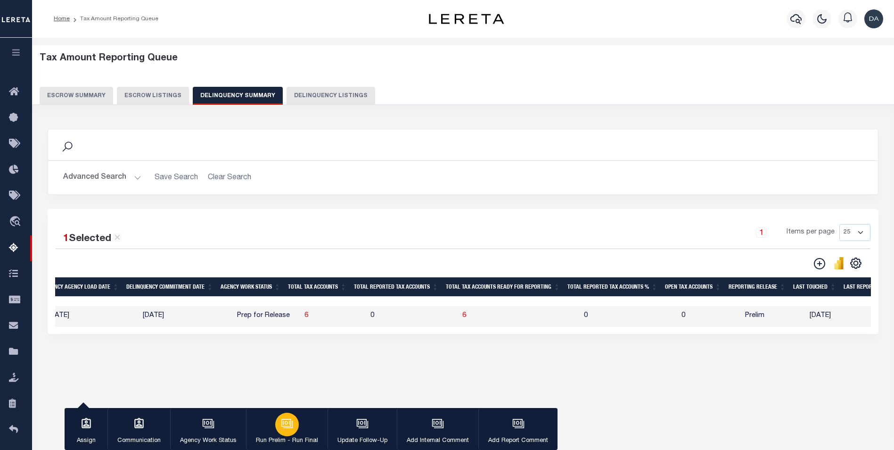
click at [295, 428] on div "button" at bounding box center [287, 425] width 24 height 24
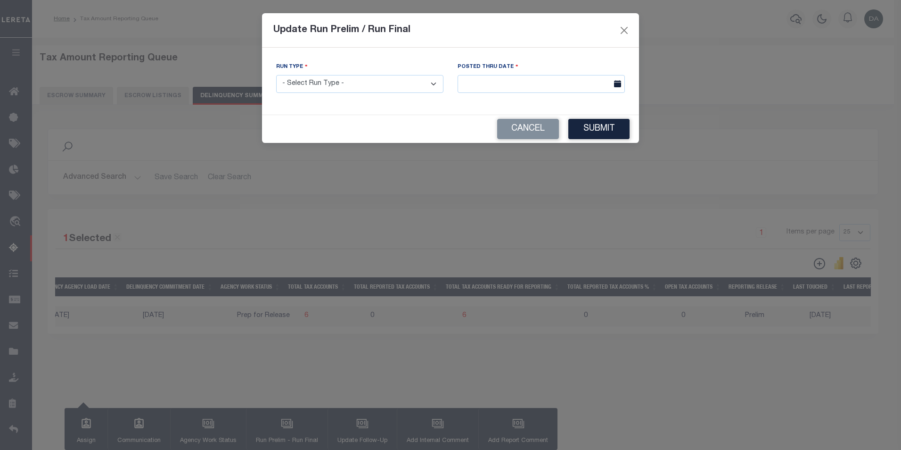
click at [321, 92] on select "- Select Run Type - Prelim Run Final Run" at bounding box center [359, 84] width 167 height 18
select select "P"
click at [276, 75] on select "- Select Run Type - Prelim Run Final Run" at bounding box center [359, 84] width 167 height 18
click at [516, 96] on div "Posted Thru Date" at bounding box center [542, 81] width 182 height 39
click at [497, 85] on input "text" at bounding box center [541, 84] width 167 height 18
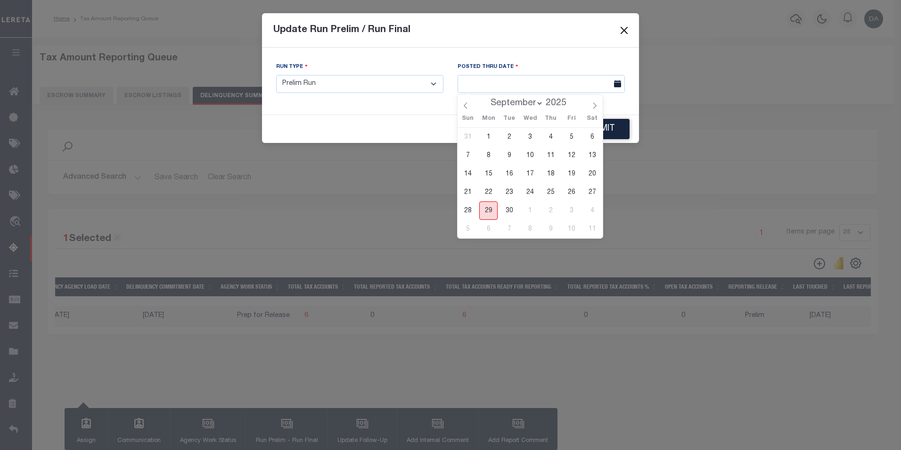
click at [487, 208] on span "29" at bounding box center [488, 210] width 18 height 18
type input "[DATE]"
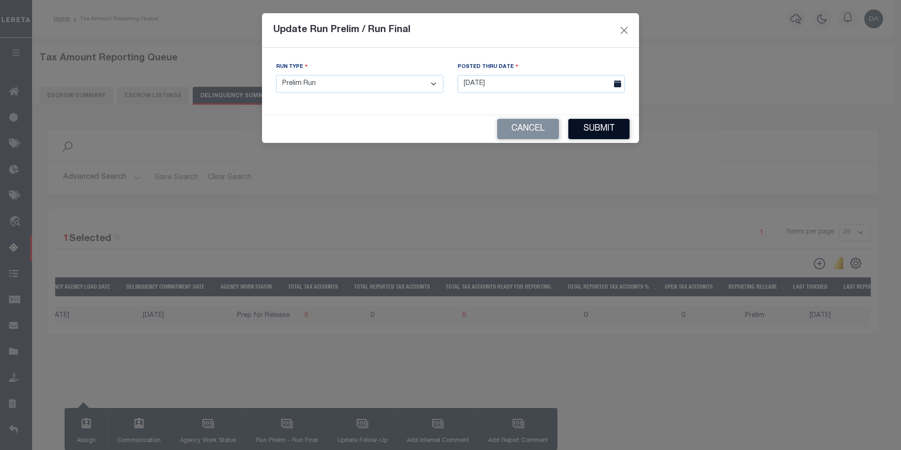
click at [597, 130] on button "Submit" at bounding box center [599, 129] width 61 height 20
